Goal: Task Accomplishment & Management: Manage account settings

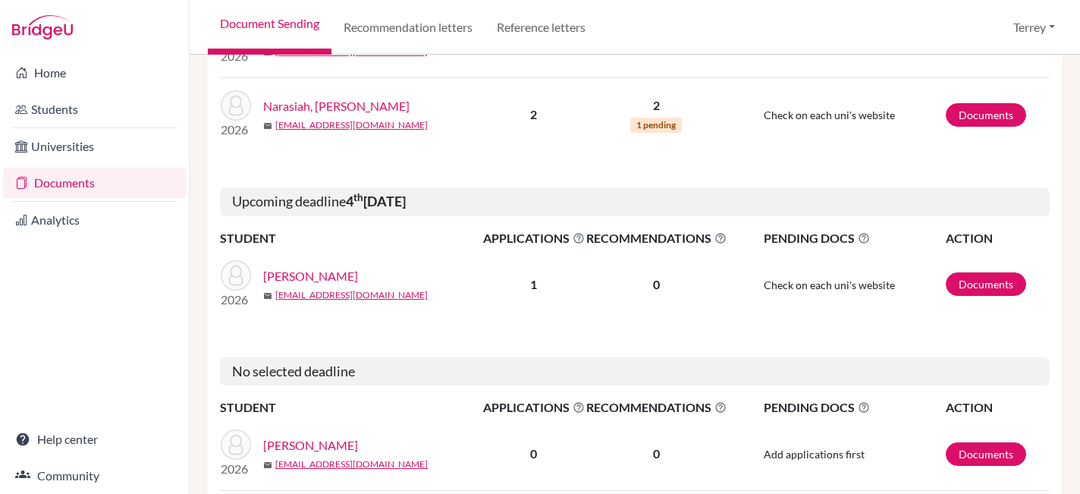
scroll to position [2087, 0]
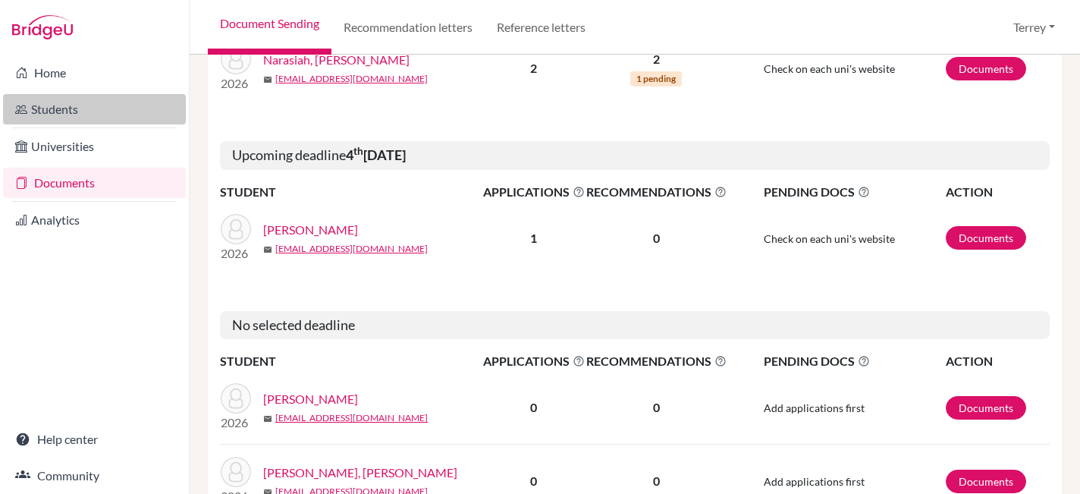
click at [62, 108] on link "Students" at bounding box center [94, 109] width 183 height 30
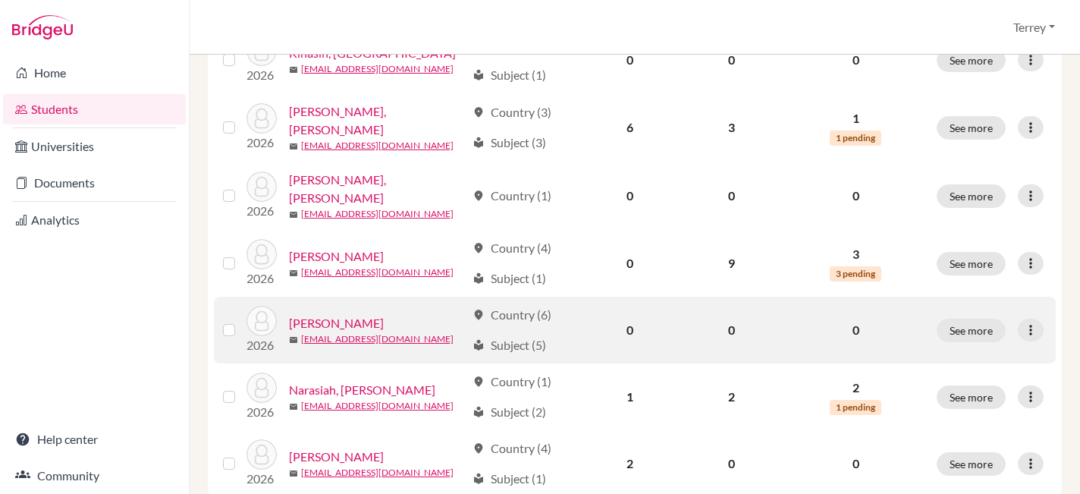
scroll to position [1162, 0]
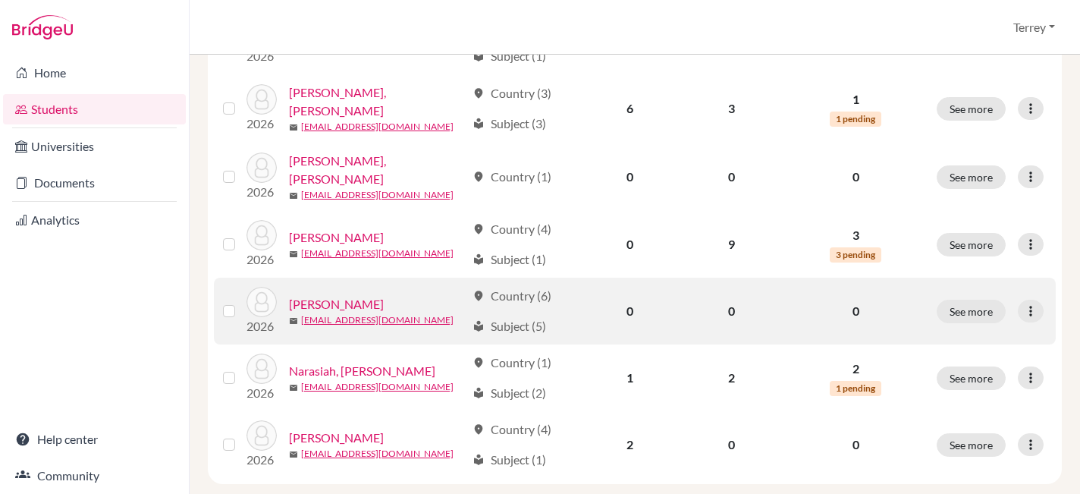
click at [330, 313] on link "Luo, Sidong" at bounding box center [336, 304] width 95 height 18
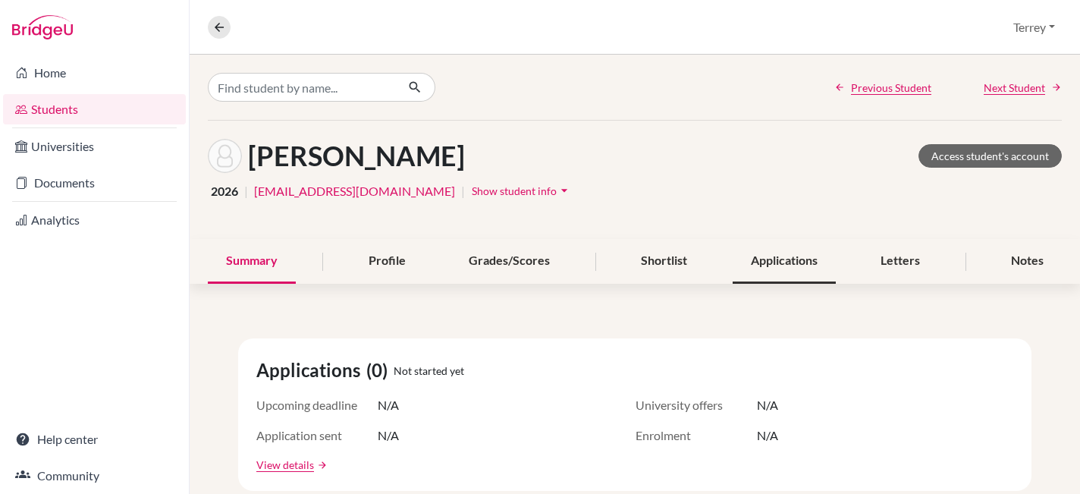
click at [777, 259] on div "Applications" at bounding box center [784, 261] width 103 height 45
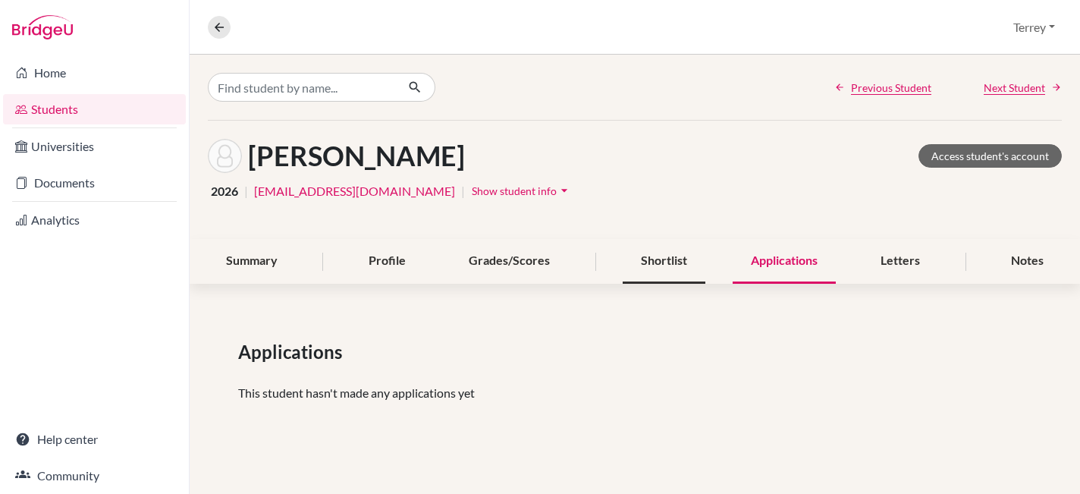
click at [666, 262] on div "Shortlist" at bounding box center [664, 261] width 83 height 45
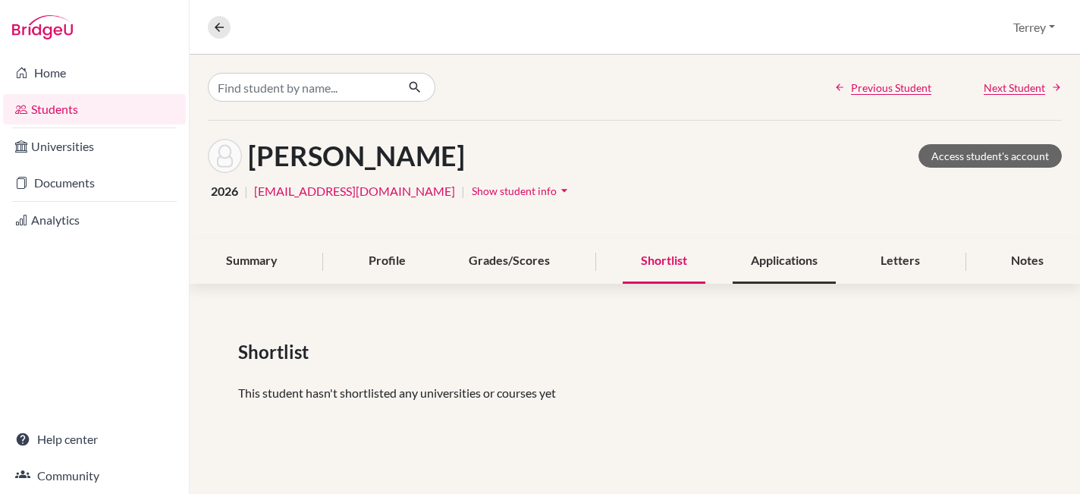
click at [764, 256] on div "Applications" at bounding box center [784, 261] width 103 height 45
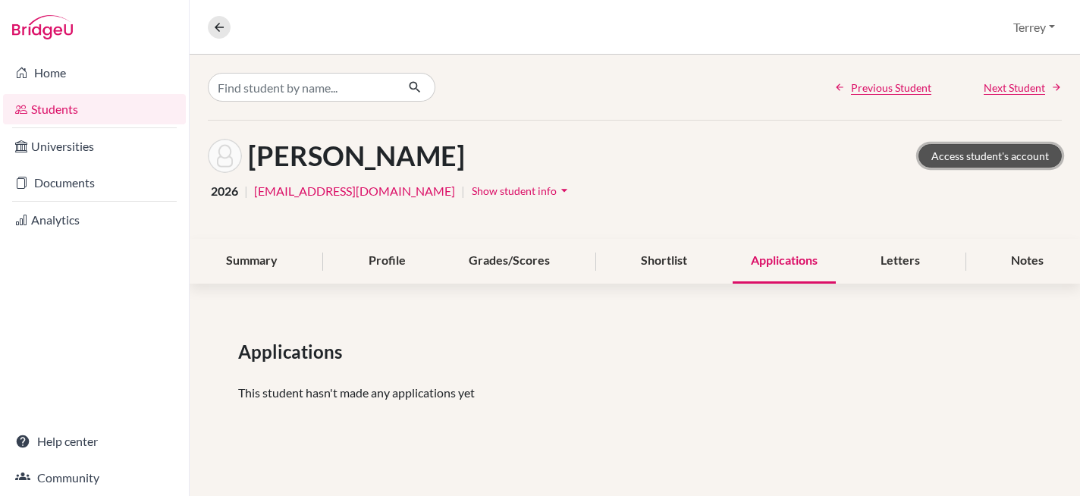
click at [980, 162] on link "Access student's account" at bounding box center [990, 156] width 143 height 24
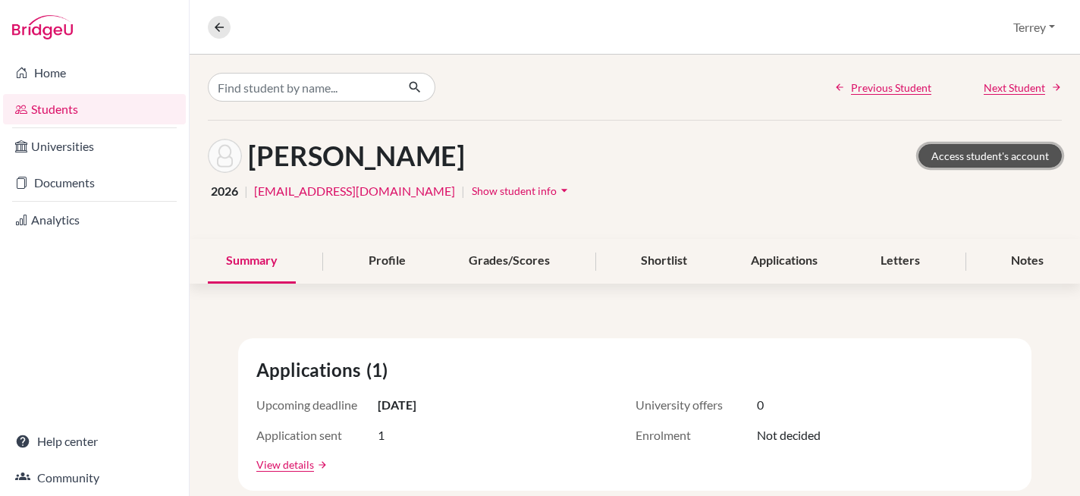
click at [980, 156] on link "Access student's account" at bounding box center [990, 156] width 143 height 24
